Goal: Task Accomplishment & Management: Use online tool/utility

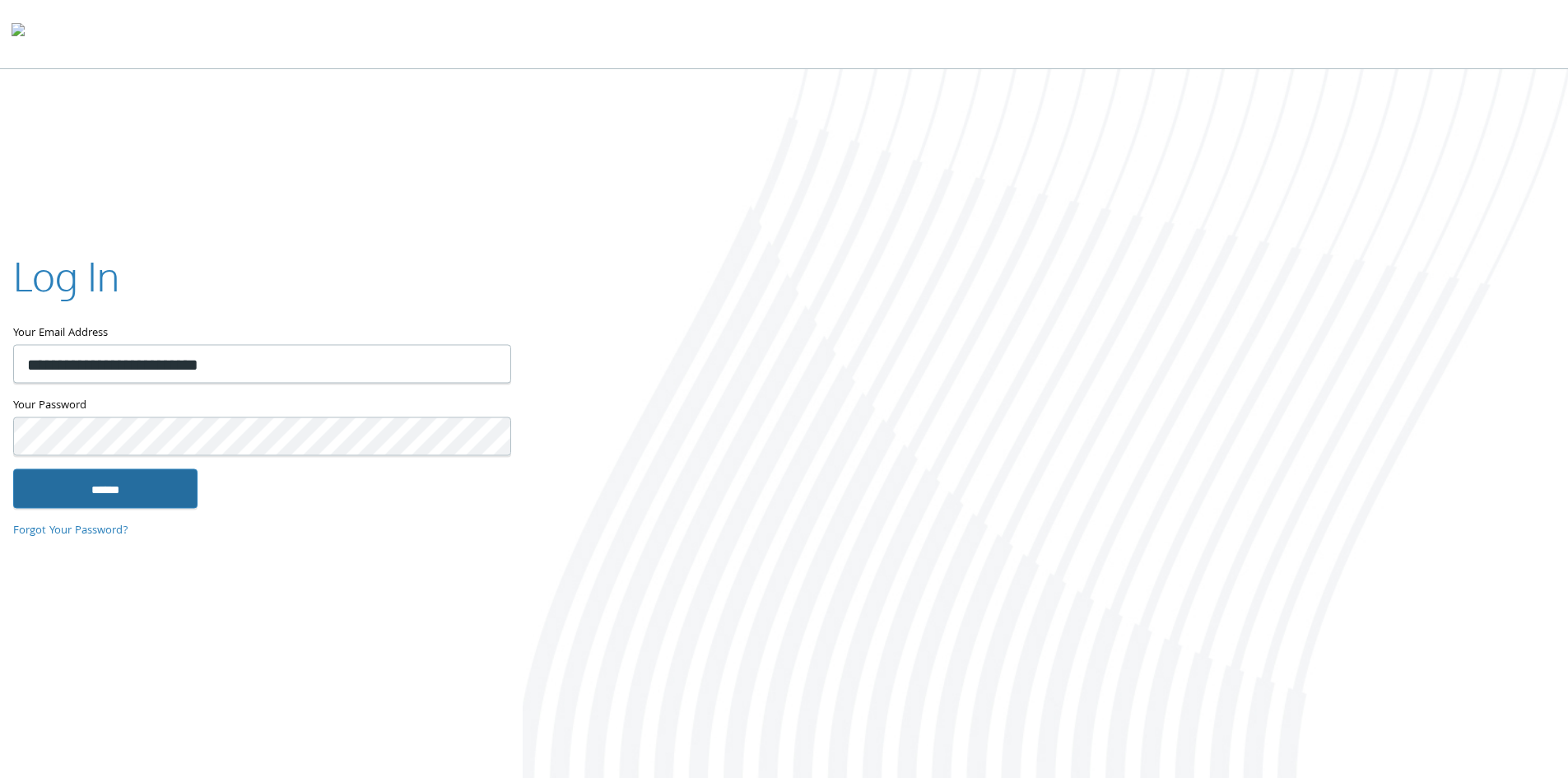
click at [153, 474] on input "******" at bounding box center [105, 488] width 184 height 39
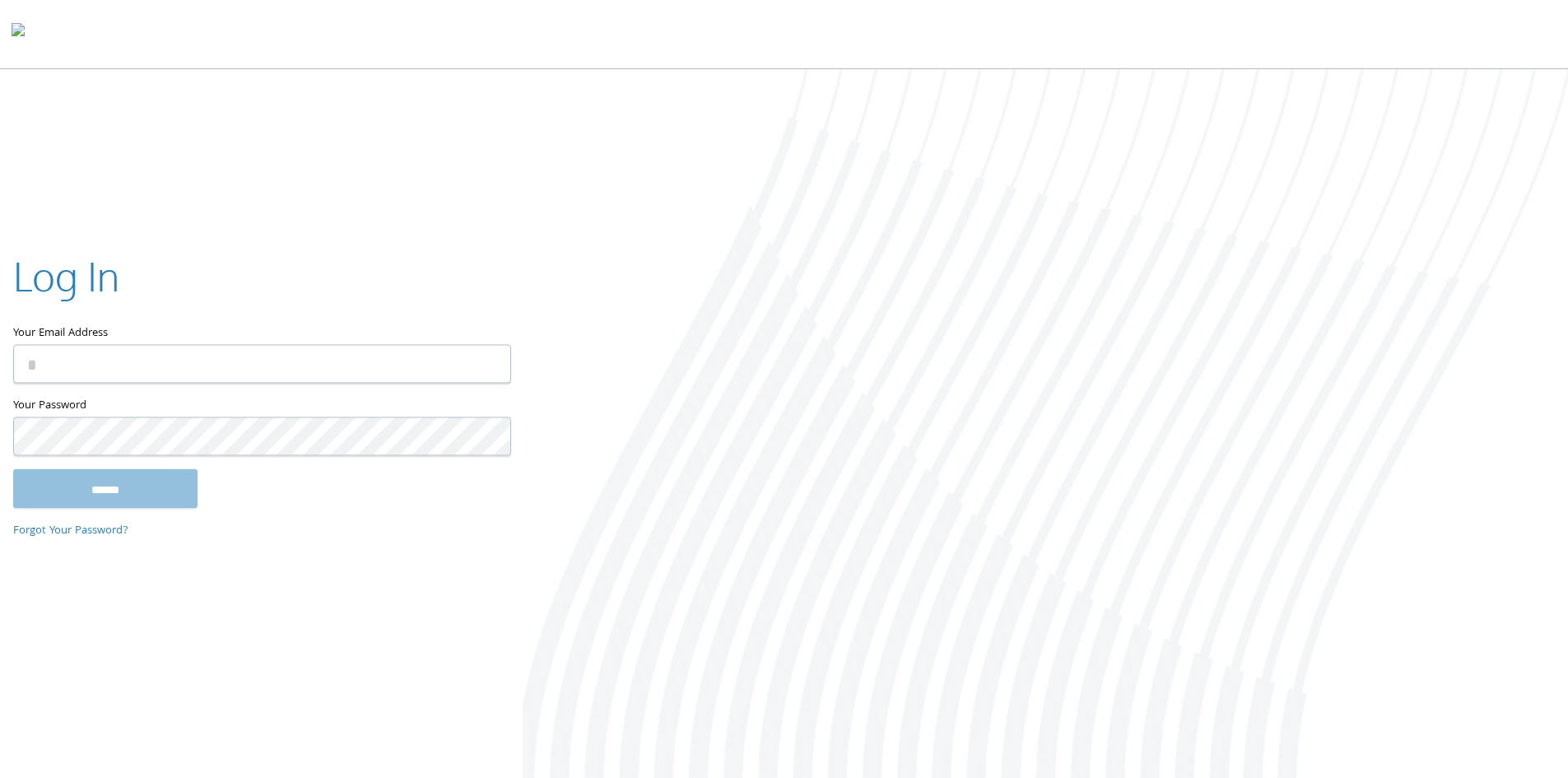
type input "**********"
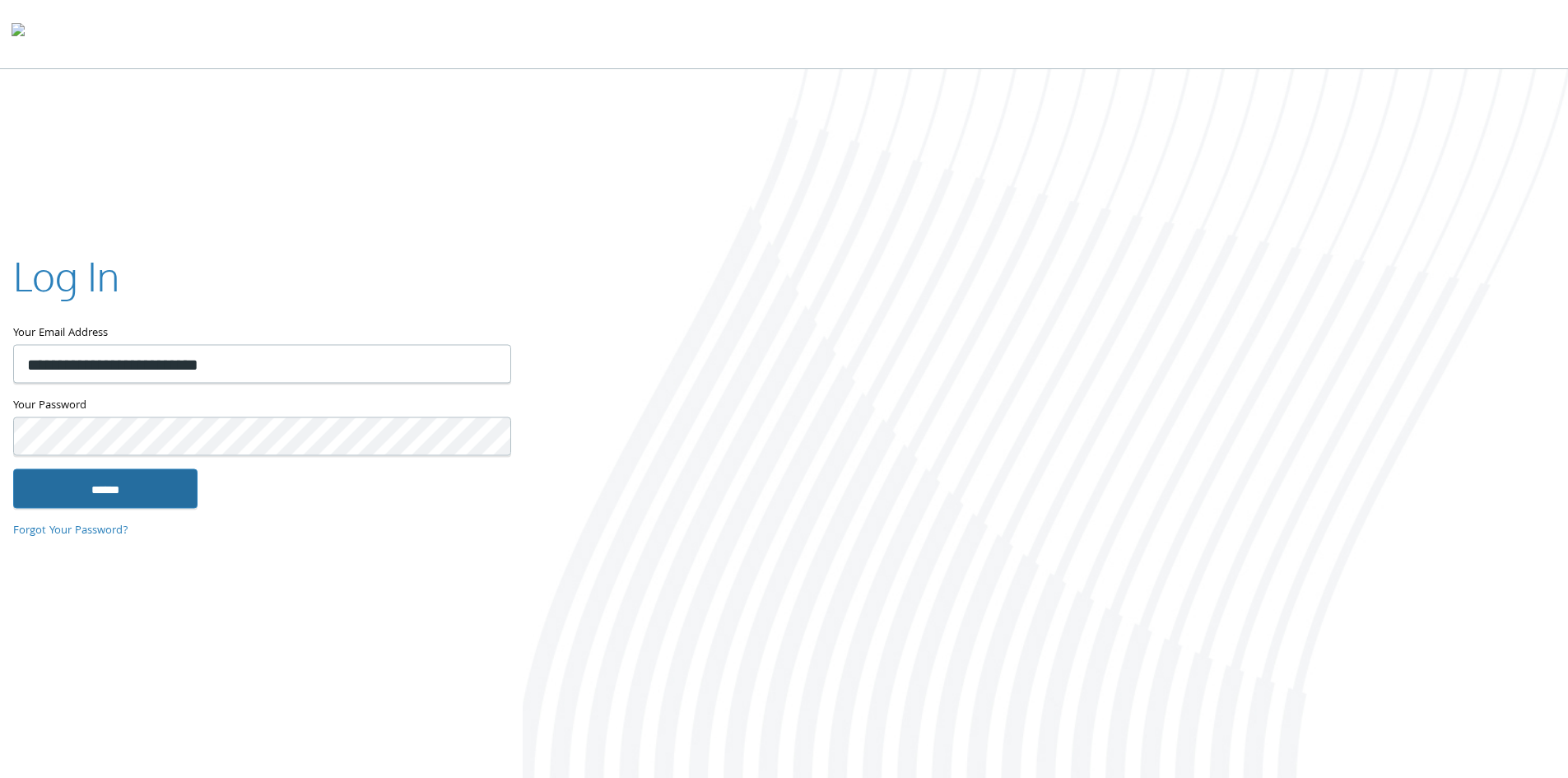
click at [127, 483] on input "******" at bounding box center [105, 488] width 184 height 39
